Goal: Transaction & Acquisition: Purchase product/service

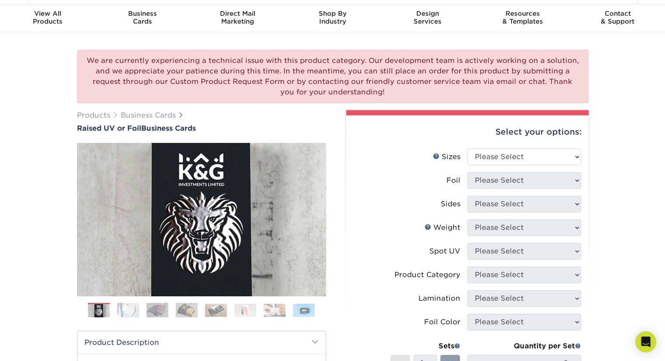
scroll to position [24, 0]
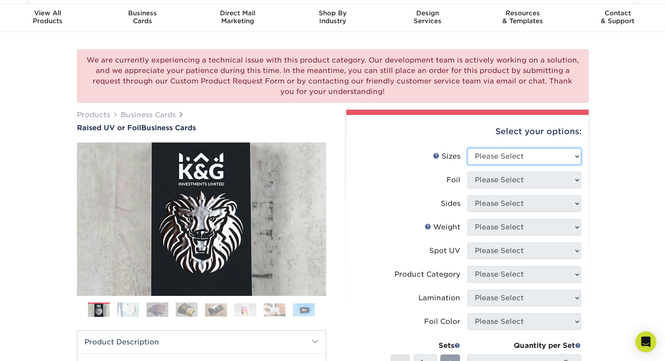
click at [492, 153] on select "Please Select 2" x 3.5" - Standard" at bounding box center [524, 156] width 114 height 17
select select "2.00x3.50"
click at [467, 148] on select "Please Select 2" x 3.5" - Standard" at bounding box center [524, 156] width 114 height 17
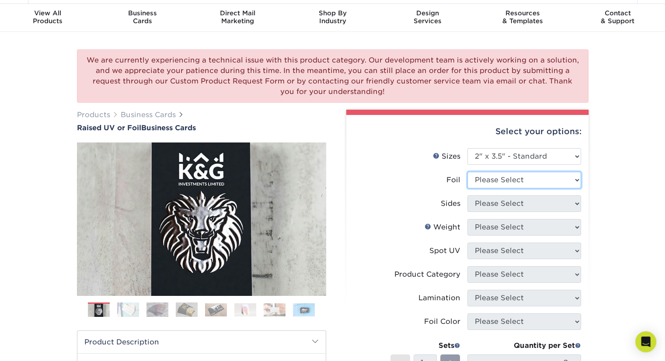
click at [494, 182] on select "Please Select No Yes" at bounding box center [524, 180] width 114 height 17
select select "1"
click at [467, 172] on select "Please Select No Yes" at bounding box center [524, 180] width 114 height 17
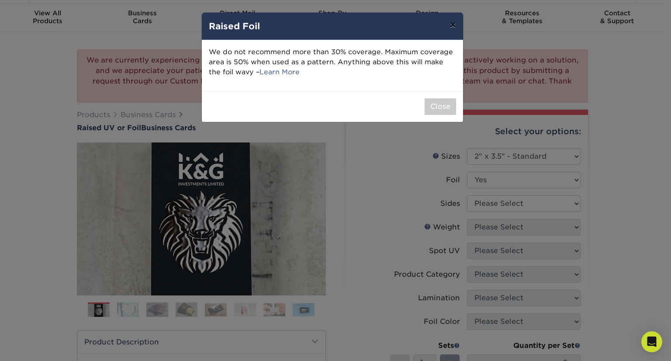
click at [453, 28] on button "×" at bounding box center [453, 25] width 20 height 24
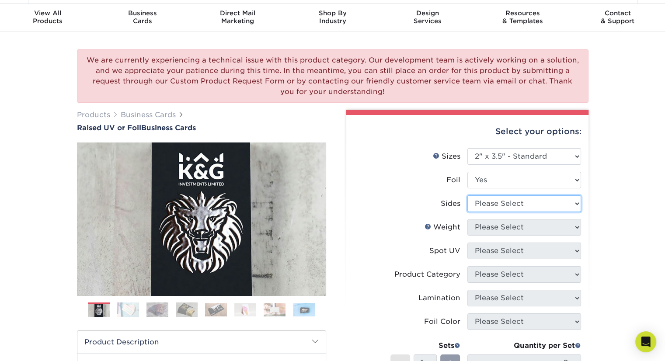
click at [488, 198] on select "Please Select Print Both Sides - Foil Both Sides Print Both Sides - Foil Front …" at bounding box center [524, 203] width 114 height 17
select select "a75ac2f1-9911-48d6-841d-245b5ac08f27"
click at [467, 195] on select "Please Select Print Both Sides - Foil Both Sides Print Both Sides - Foil Front …" at bounding box center [524, 203] width 114 height 17
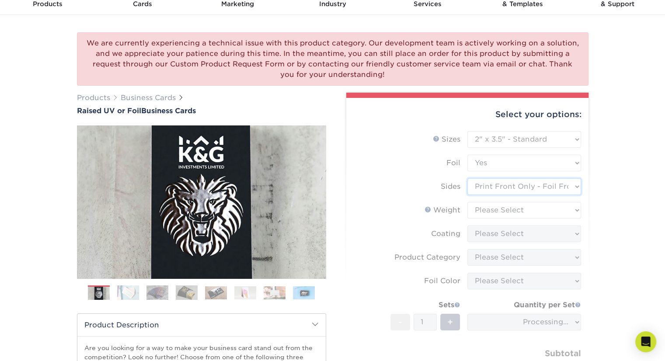
scroll to position [42, 0]
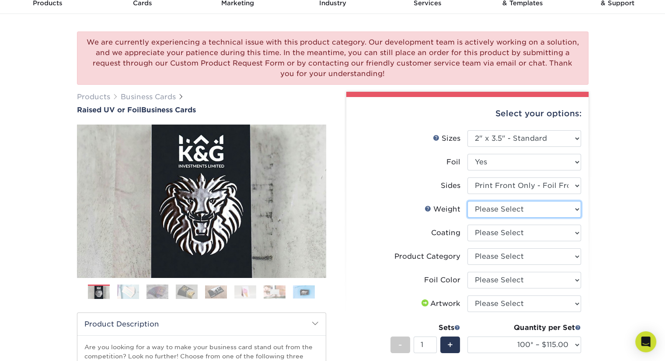
click at [485, 215] on select "Please Select 16PT" at bounding box center [524, 209] width 114 height 17
select select "16PT"
click at [467, 201] on select "Please Select 16PT" at bounding box center [524, 209] width 114 height 17
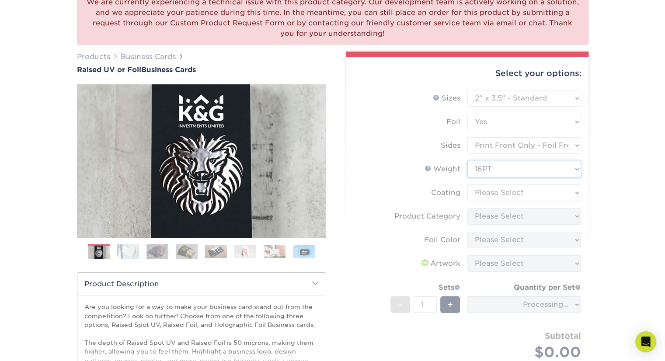
scroll to position [82, 0]
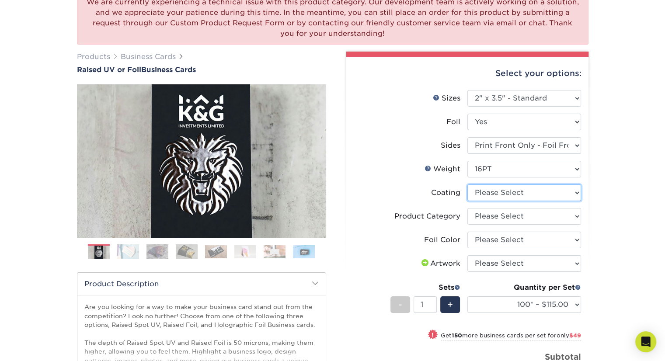
click at [485, 194] on select at bounding box center [524, 192] width 114 height 17
click at [479, 218] on select "Please Select Business Cards" at bounding box center [524, 216] width 114 height 17
select select "3b5148f1-0588-4f88-a218-97bcfdce65c1"
click at [467, 208] on select "Please Select Business Cards" at bounding box center [524, 216] width 114 height 17
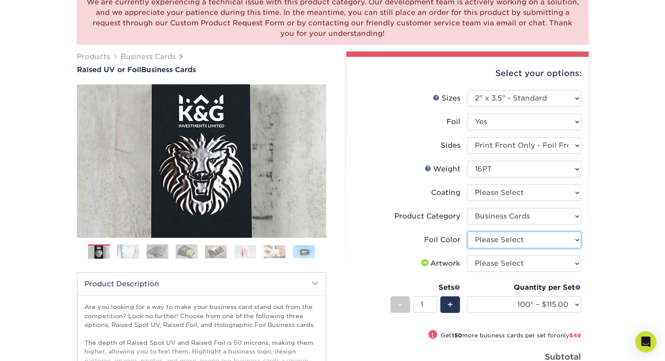
click at [482, 240] on select "Please Select Silver Foil Gold Foil Holographic Foil" at bounding box center [524, 240] width 114 height 17
select select "acffa4a5-22f9-4585-ba3f-0adaa54b8c85"
click at [467, 232] on select "Please Select Silver Foil Gold Foil Holographic Foil" at bounding box center [524, 240] width 114 height 17
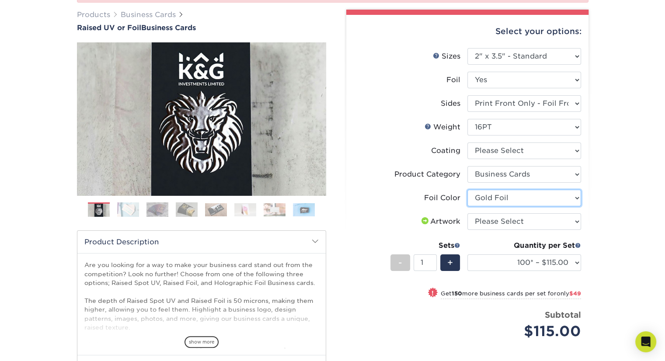
scroll to position [125, 0]
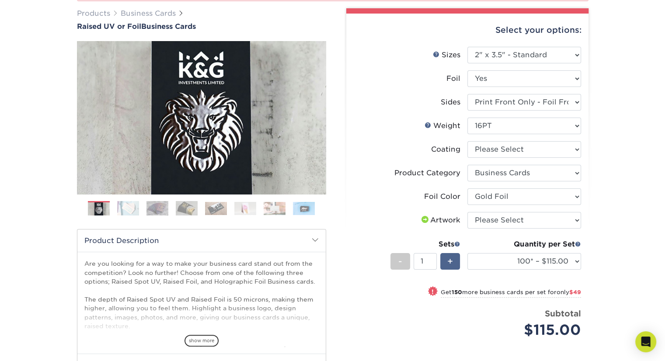
click at [449, 263] on span "+" at bounding box center [450, 261] width 6 height 13
click at [402, 263] on span "-" at bounding box center [400, 261] width 4 height 13
type input "1"
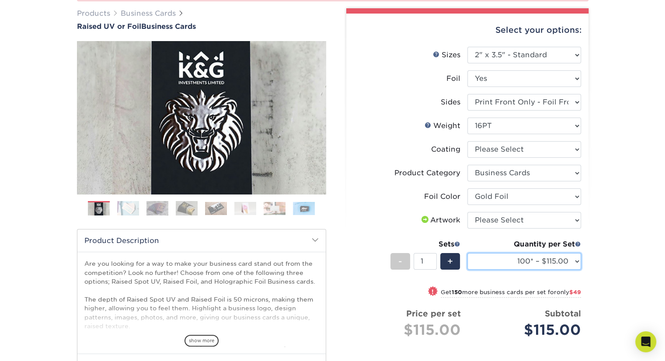
click at [488, 265] on select "100* – $115.00 250* – $164.00 500* – $221.00" at bounding box center [524, 261] width 114 height 17
select select "250* – $164.00"
click at [467, 253] on select "100* – $115.00 250* – $164.00 500* – $221.00" at bounding box center [524, 261] width 114 height 17
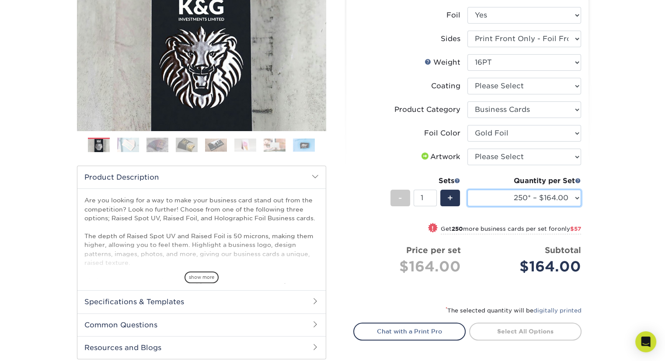
scroll to position [190, 0]
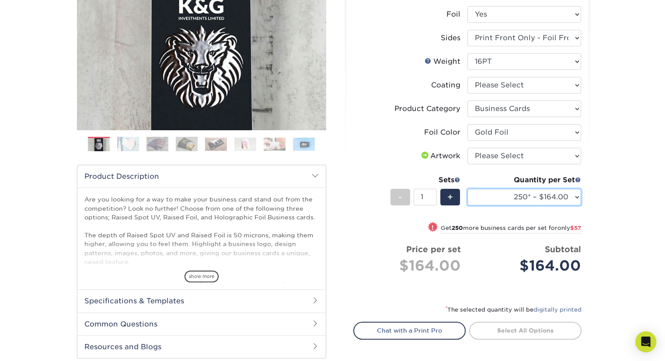
click at [522, 198] on select "100* – $115.00 250* – $164.00 500* – $221.00" at bounding box center [524, 197] width 114 height 17
click at [514, 281] on li "Price per set $164.00 Subtotal $164.00 This product does not qualify for a disc…" at bounding box center [467, 265] width 214 height 44
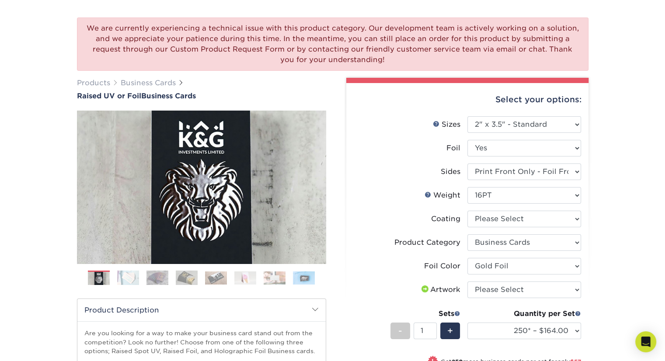
scroll to position [0, 0]
